Goal: Find specific page/section: Find specific page/section

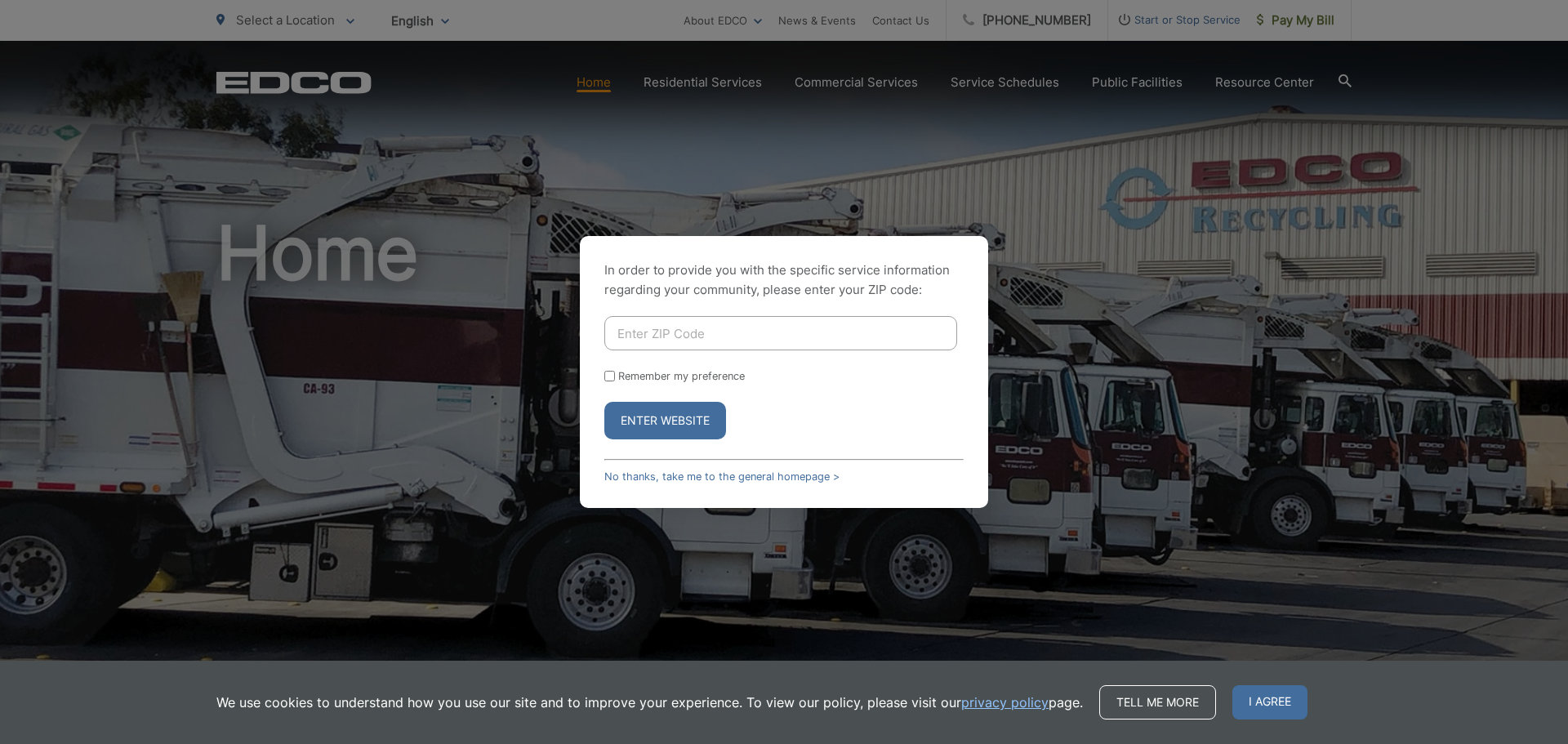
click at [689, 335] on input "Enter ZIP Code" at bounding box center [780, 333] width 352 height 34
type input "90815"
click at [604, 402] on button "Enter Website" at bounding box center [665, 421] width 122 height 38
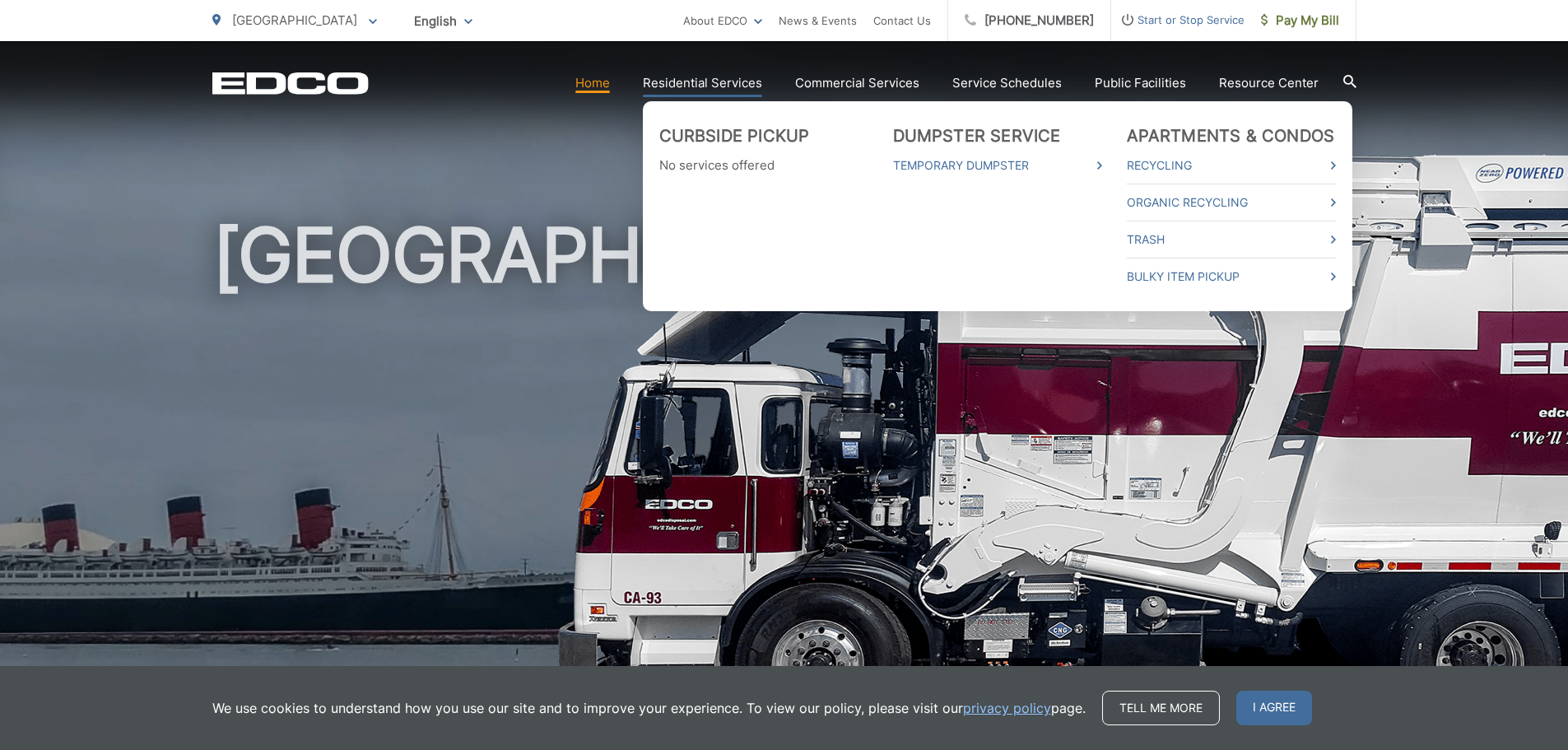
click at [703, 86] on link "Residential Services" at bounding box center [703, 83] width 119 height 20
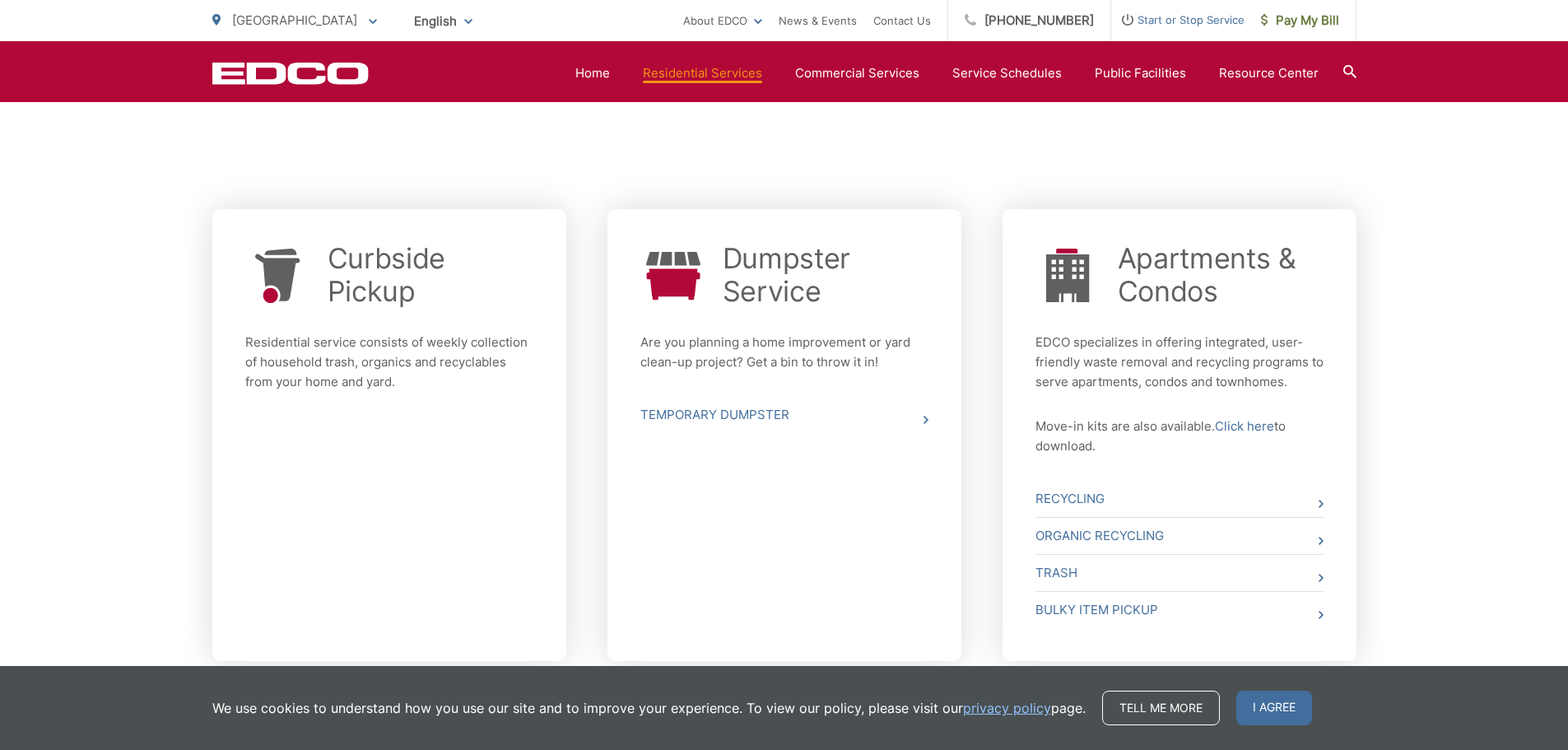
scroll to position [553, 0]
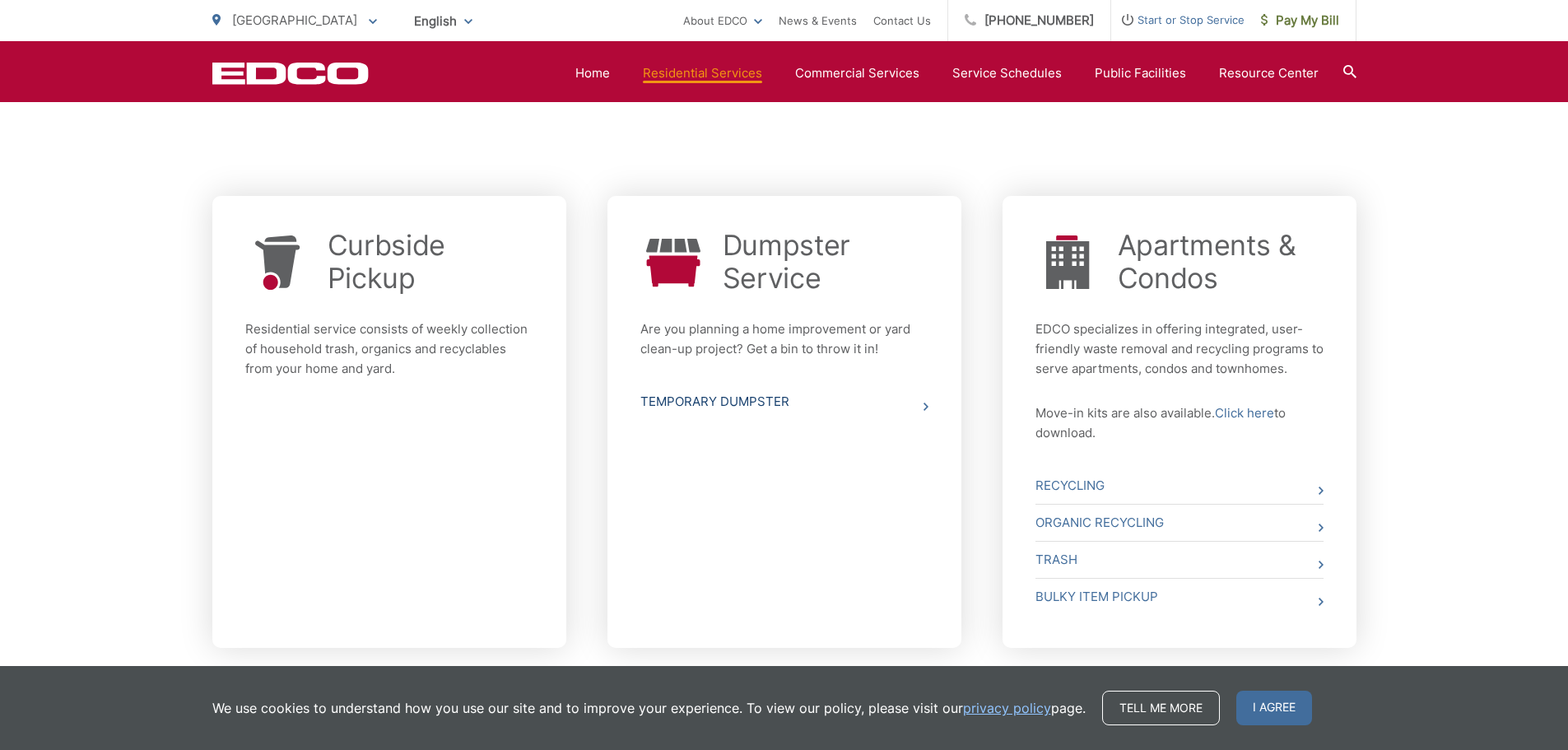
click at [751, 402] on link "Temporary Dumpster" at bounding box center [784, 402] width 288 height 37
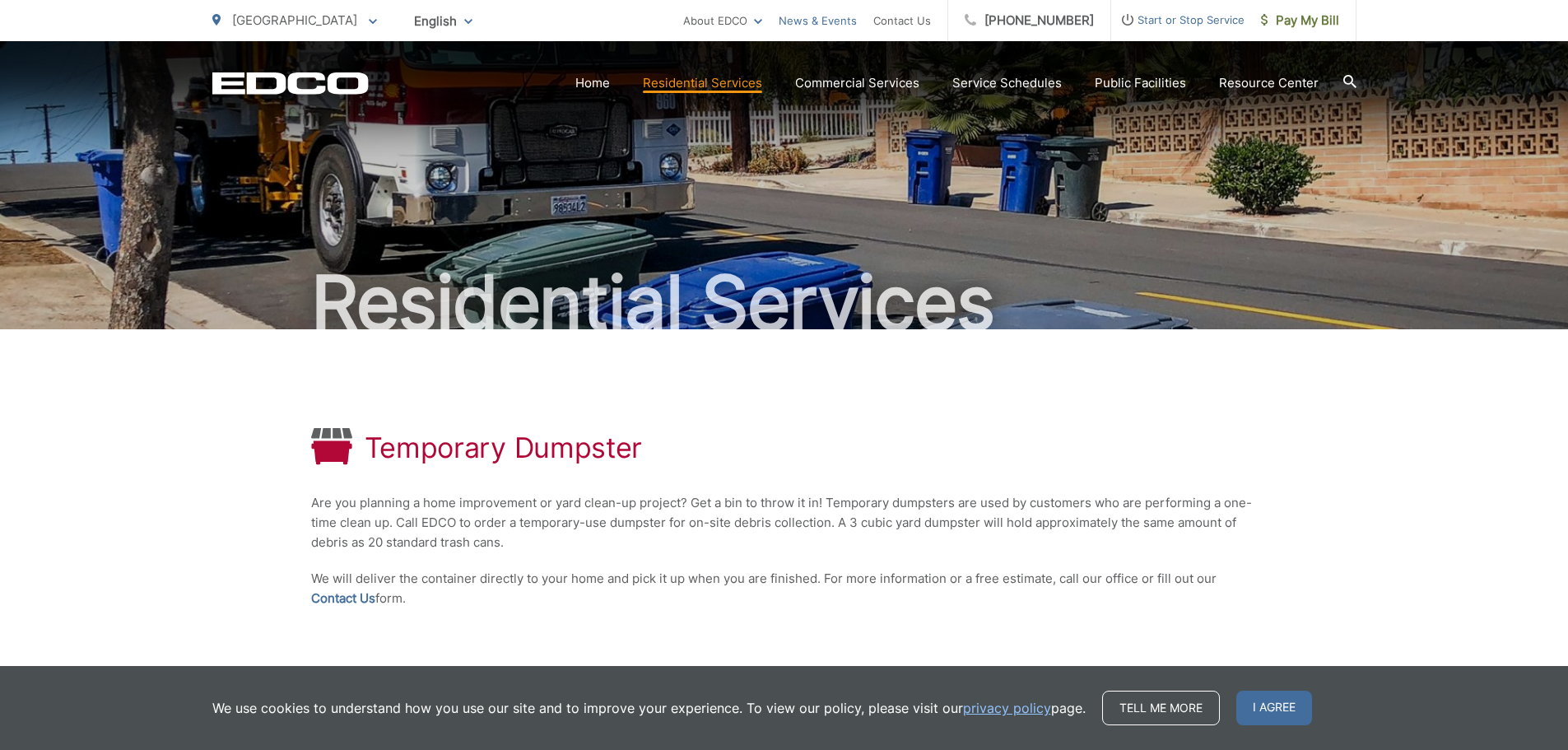
click at [829, 17] on link "News & Events" at bounding box center [818, 20] width 78 height 20
